Goal: Information Seeking & Learning: Learn about a topic

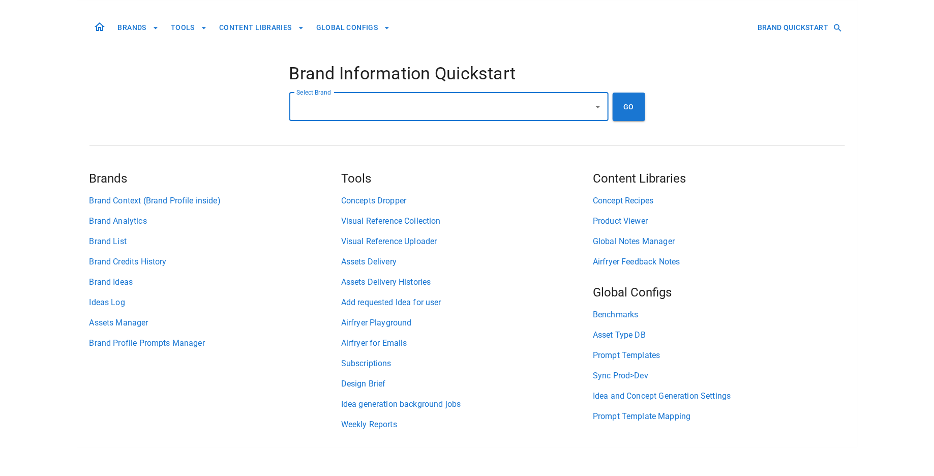
click at [234, 99] on div "BRANDS TOOLS CONTENT LIBRARIES GLOBAL CONFIGS BRAND QUICKSTART Brand Informatio…" at bounding box center [466, 224] width 755 height 446
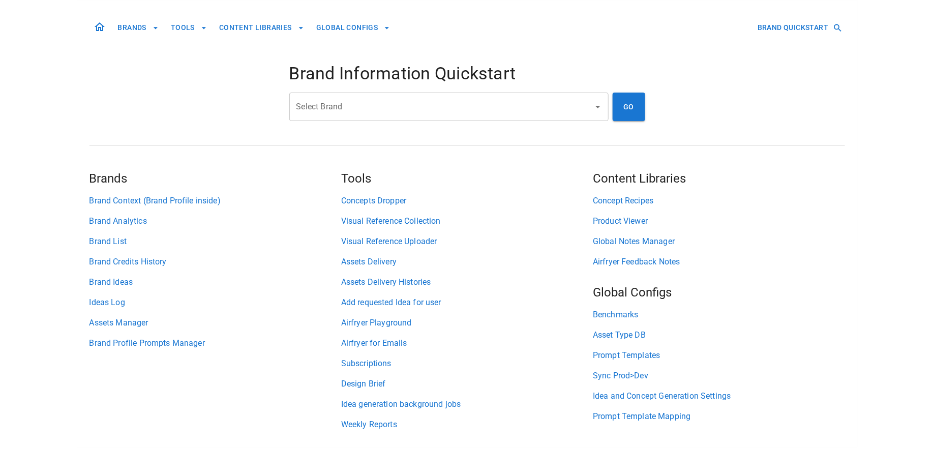
click at [729, 111] on div "BRANDS TOOLS CONTENT LIBRARIES GLOBAL CONFIGS BRAND QUICKSTART Brand Informatio…" at bounding box center [466, 224] width 755 height 446
click at [128, 27] on button "BRANDS" at bounding box center [138, 27] width 49 height 19
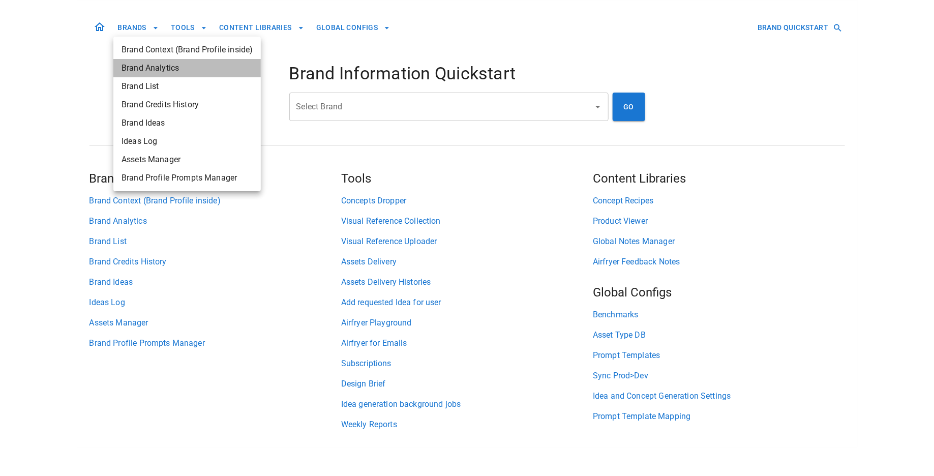
click at [142, 65] on span "Brand Analytics" at bounding box center [186, 68] width 131 height 12
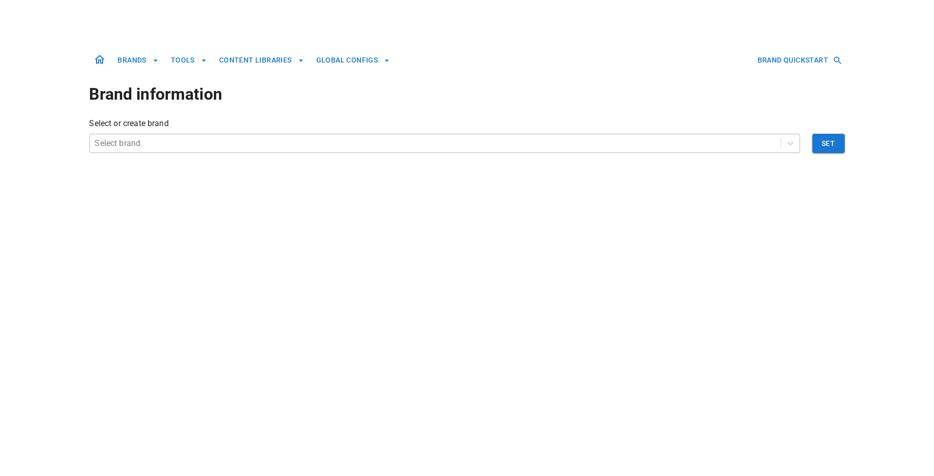
click at [155, 140] on div at bounding box center [435, 143] width 681 height 14
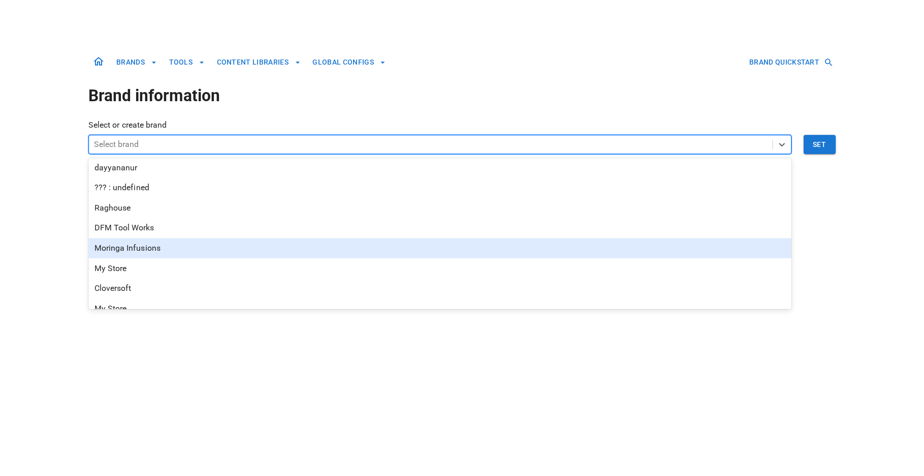
scroll to position [81, 0]
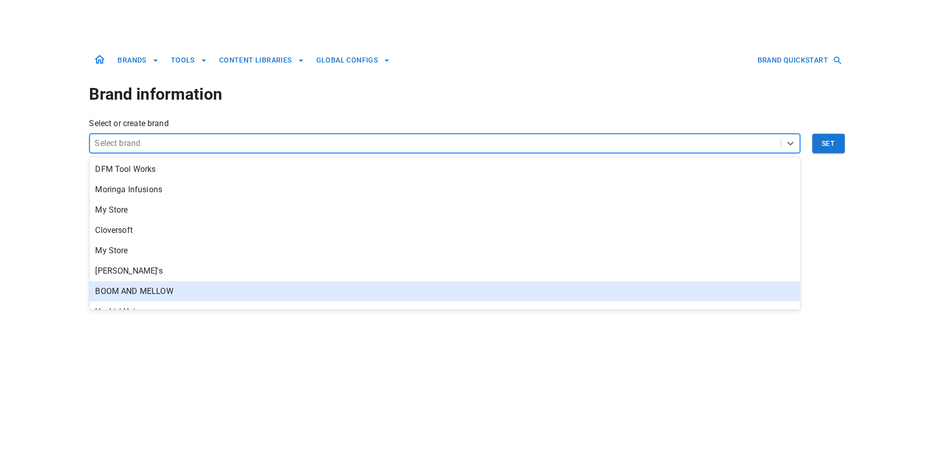
click at [291, 288] on div "BOOM AND MELLOW" at bounding box center [444, 291] width 711 height 20
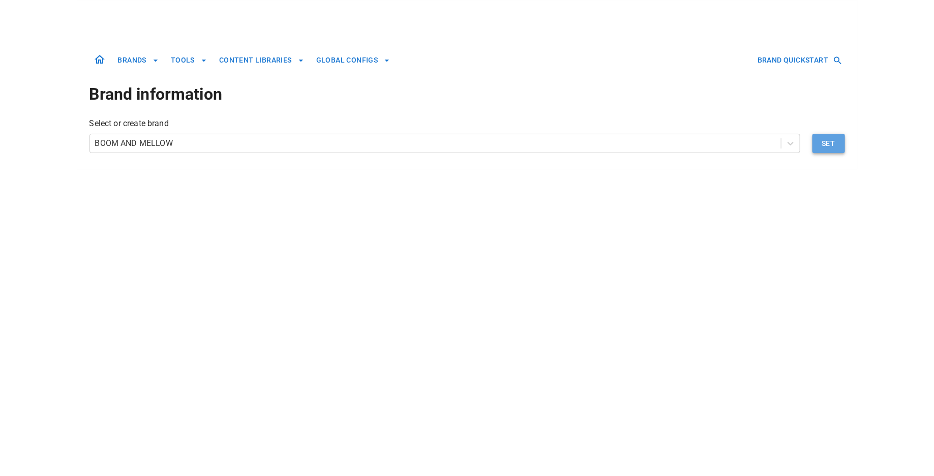
click at [843, 144] on button "Set" at bounding box center [828, 143] width 33 height 19
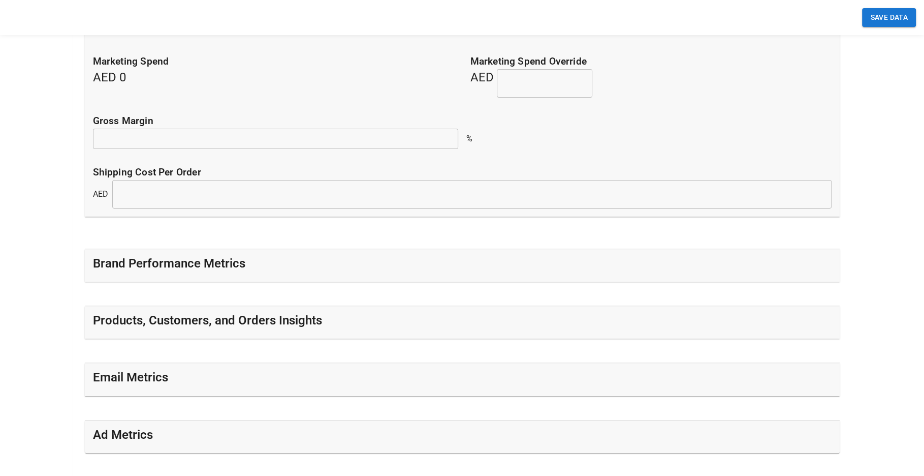
scroll to position [272, 0]
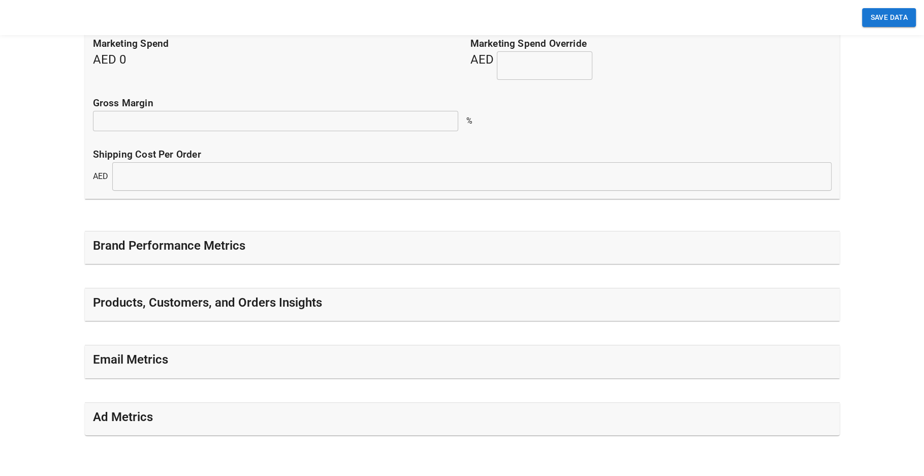
click at [254, 303] on h5 "Products, Customers, and Orders Insights" at bounding box center [207, 302] width 229 height 16
click at [219, 303] on h5 "Products, Customers, and Orders Insights" at bounding box center [207, 302] width 229 height 16
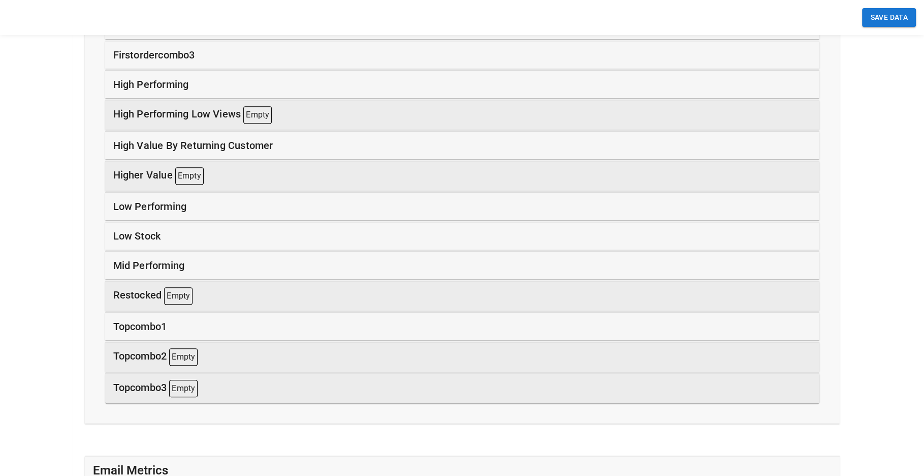
scroll to position [896, 0]
